Goal: Information Seeking & Learning: Learn about a topic

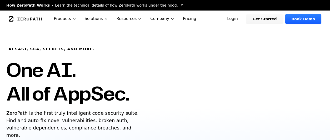
drag, startPoint x: 292, startPoint y: 0, endPoint x: 177, endPoint y: 77, distance: 138.7
click at [177, 77] on div "AI SAST, SCA, Secrets, and more. One AI. All of AppSec. ZeroPath is the first t…" at bounding box center [93, 95] width 187 height 137
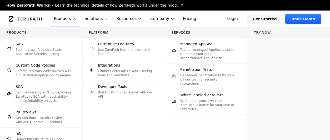
click at [55, 21] on button "Products" at bounding box center [65, 19] width 31 height 17
click at [51, 21] on button "Products" at bounding box center [65, 19] width 31 height 17
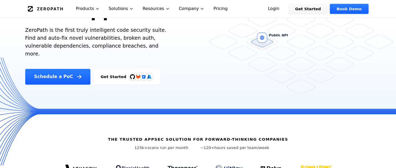
scroll to position [85, 0]
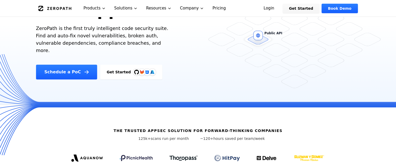
drag, startPoint x: 331, startPoint y: 2, endPoint x: 214, endPoint y: 98, distance: 151.7
click at [214, 80] on div "Schedule a PoC Get Started" at bounding box center [125, 72] width 179 height 15
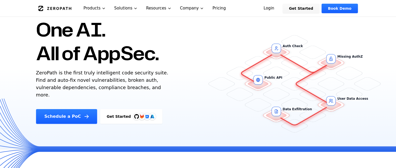
scroll to position [32, 0]
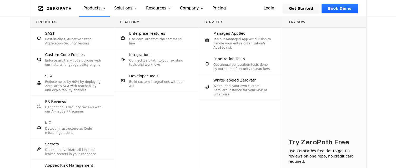
click at [81, 13] on button "Products" at bounding box center [94, 8] width 31 height 17
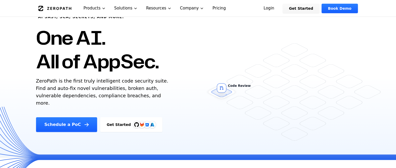
click at [229, 12] on link "Pricing" at bounding box center [219, 8] width 22 height 17
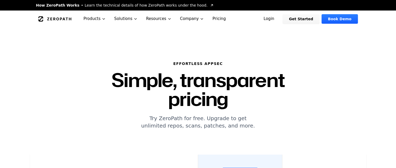
click at [229, 12] on link "Pricing" at bounding box center [219, 19] width 22 height 17
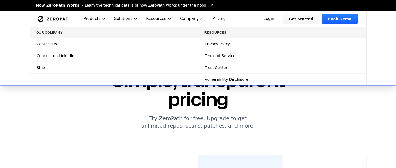
click at [201, 21] on button "Company" at bounding box center [192, 19] width 33 height 17
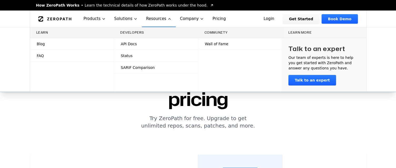
click at [170, 26] on button "Resources" at bounding box center [159, 19] width 34 height 17
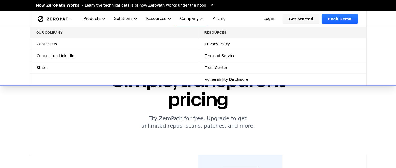
click at [205, 48] on link "Privacy Policy" at bounding box center [282, 44] width 168 height 12
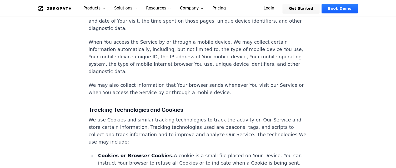
scroll to position [525, 0]
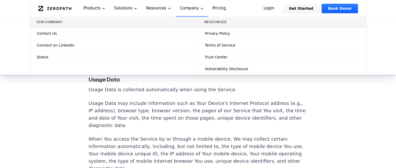
click at [37, 48] on span "Connect on LinkedIn" at bounding box center [56, 45] width 38 height 5
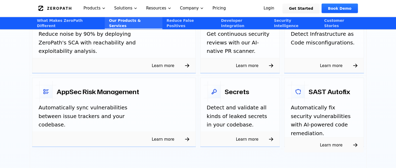
scroll to position [859, 0]
